Goal: Task Accomplishment & Management: Manage account settings

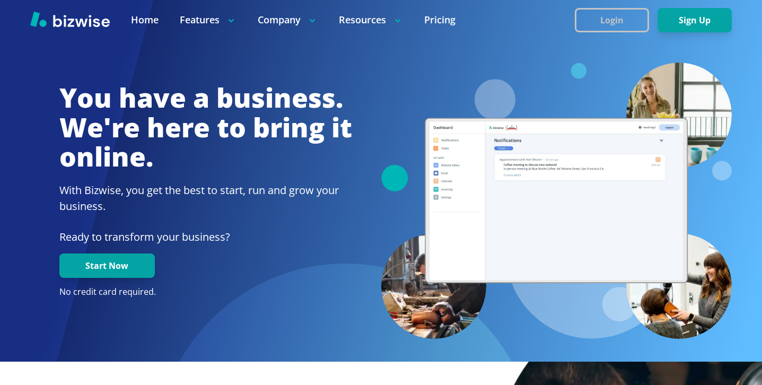
click at [608, 25] on button "Login" at bounding box center [612, 20] width 74 height 24
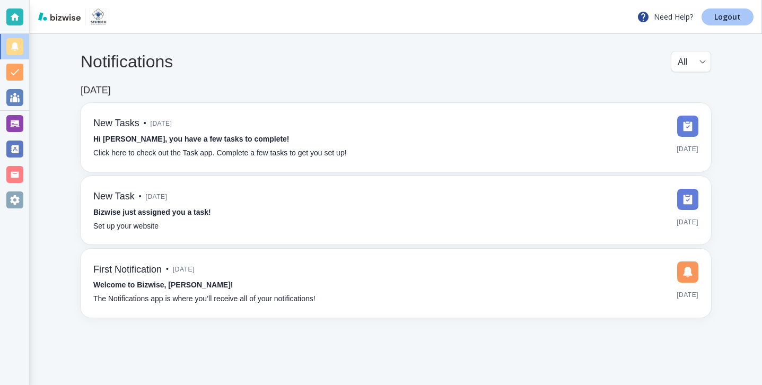
click at [725, 25] on link "Logout" at bounding box center [728, 16] width 52 height 17
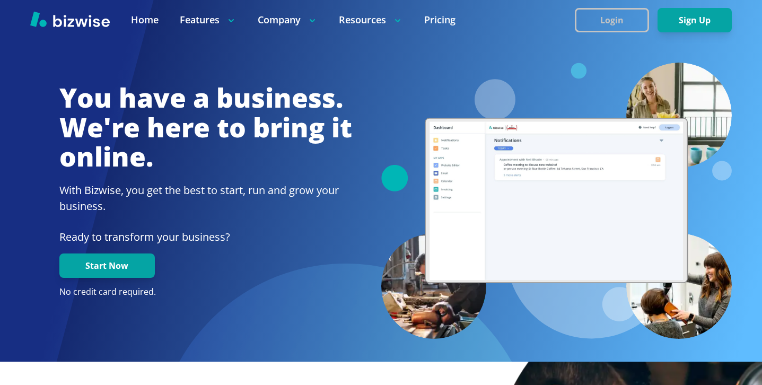
click at [616, 22] on button "Login" at bounding box center [612, 20] width 74 height 24
